Goal: Task Accomplishment & Management: Use online tool/utility

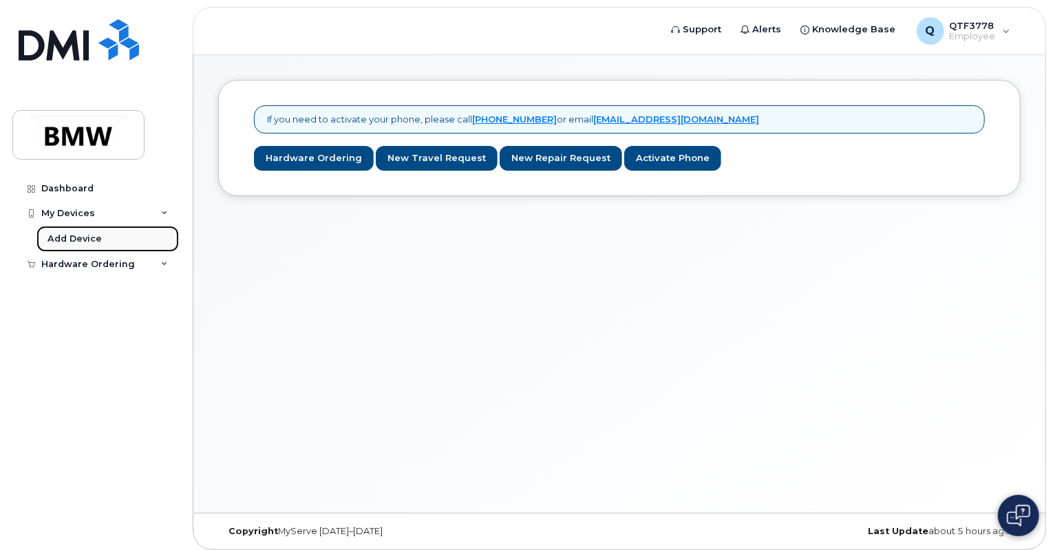
click at [111, 239] on link "Add Device" at bounding box center [107, 239] width 143 height 26
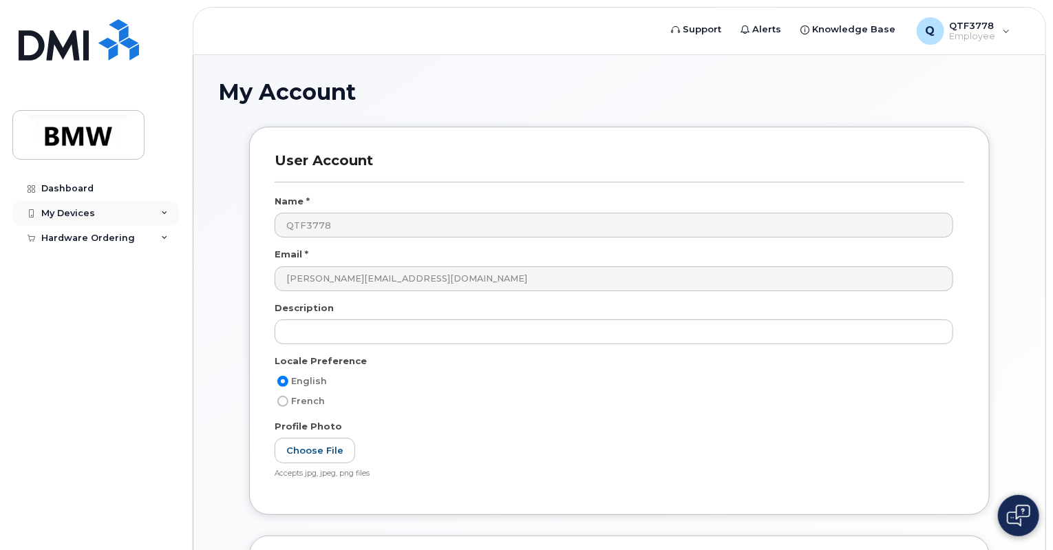
click at [83, 211] on div "My Devices" at bounding box center [68, 213] width 54 height 11
click at [987, 34] on span "Employee" at bounding box center [973, 36] width 46 height 11
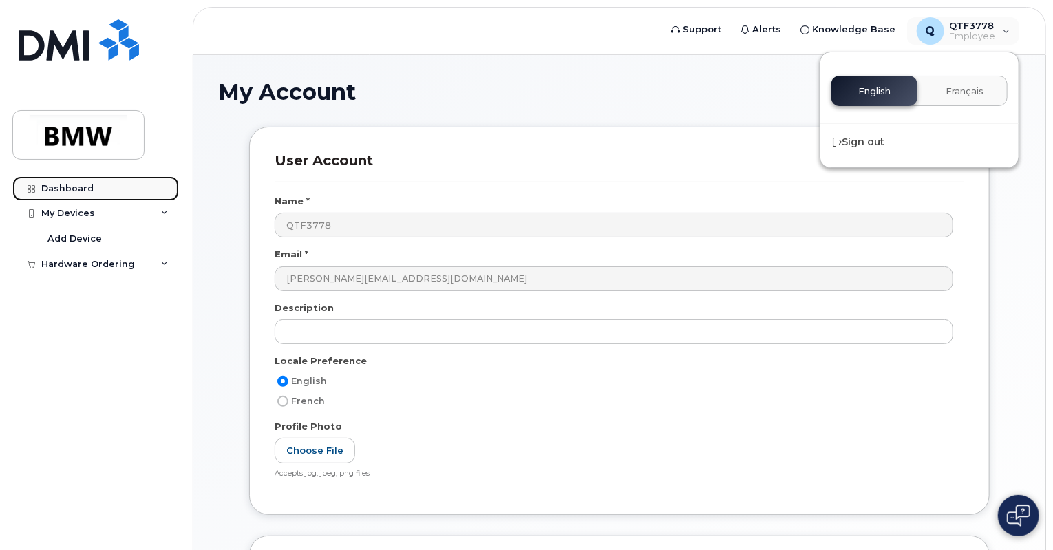
click at [89, 186] on div "Dashboard" at bounding box center [67, 188] width 52 height 11
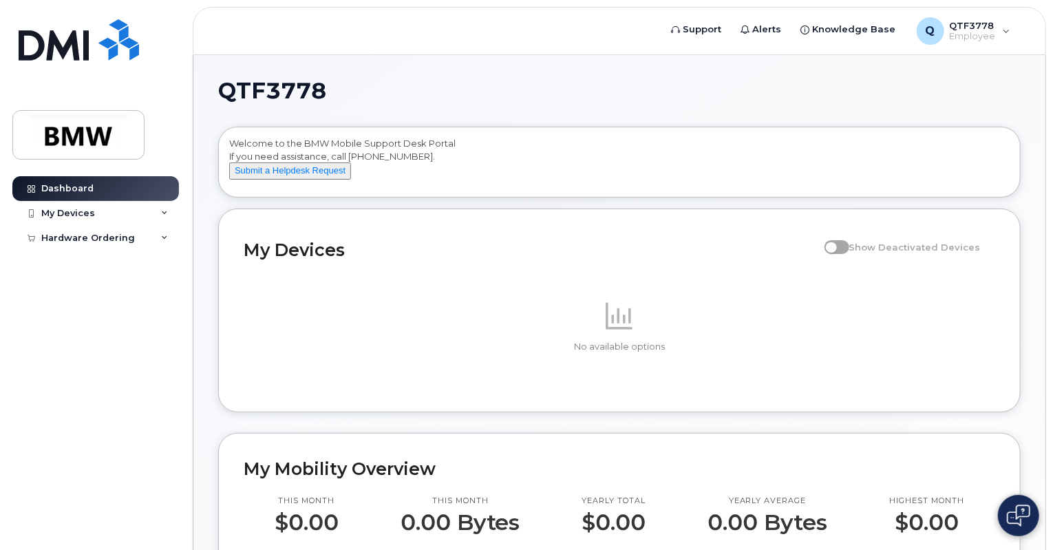
click at [580, 311] on p at bounding box center [620, 315] width 752 height 33
click at [847, 254] on span at bounding box center [837, 247] width 25 height 14
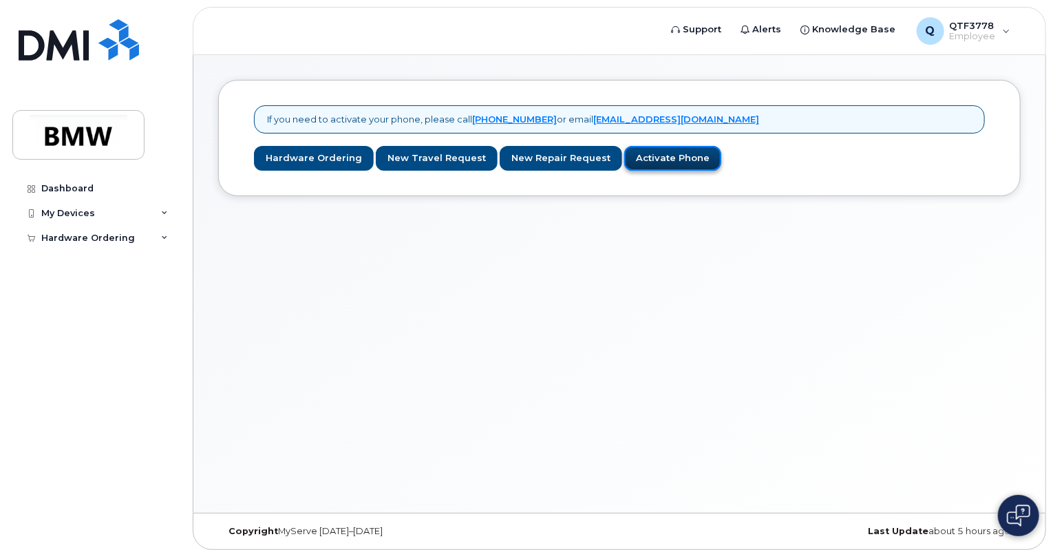
click at [678, 152] on link "Activate Phone" at bounding box center [672, 158] width 97 height 25
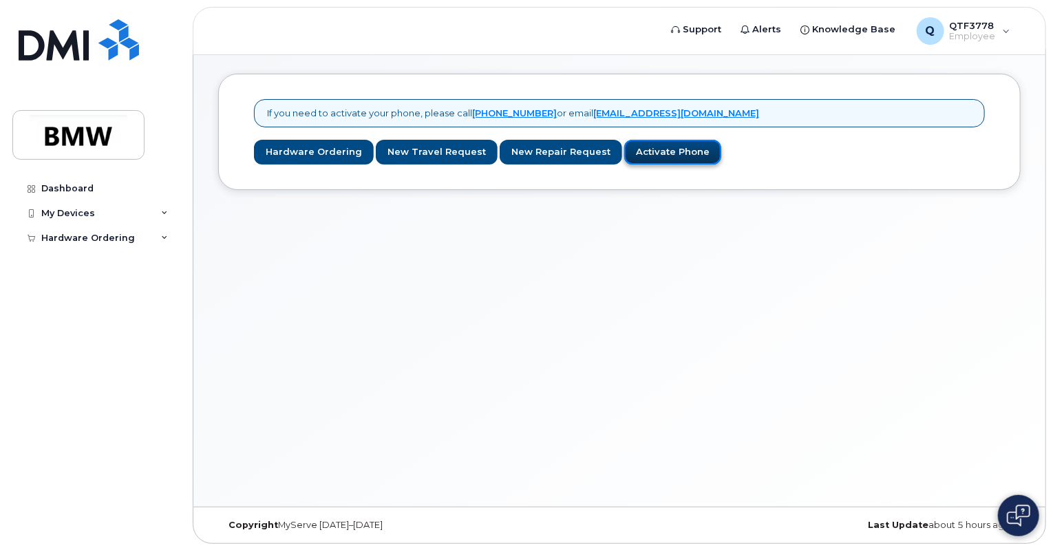
click at [677, 148] on link "Activate Phone" at bounding box center [672, 152] width 97 height 25
click at [70, 213] on div "My Devices" at bounding box center [68, 213] width 54 height 11
click at [78, 217] on div "My Devices" at bounding box center [68, 213] width 54 height 11
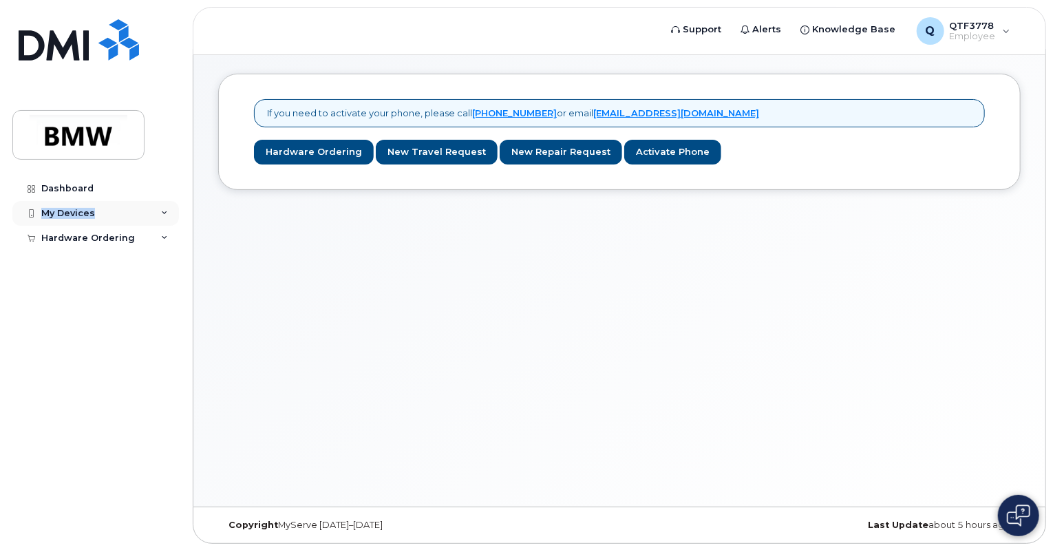
click at [78, 217] on div "My Devices" at bounding box center [68, 213] width 54 height 11
click at [172, 209] on div "My Devices" at bounding box center [95, 213] width 167 height 25
click at [94, 104] on div at bounding box center [78, 89] width 132 height 140
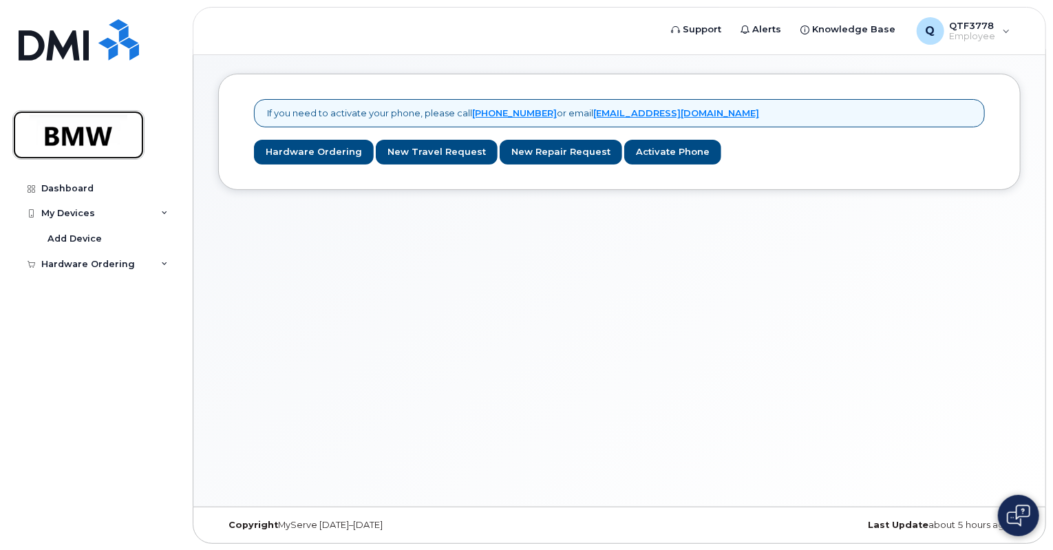
click at [101, 134] on img at bounding box center [78, 135] width 106 height 40
